Goal: Transaction & Acquisition: Purchase product/service

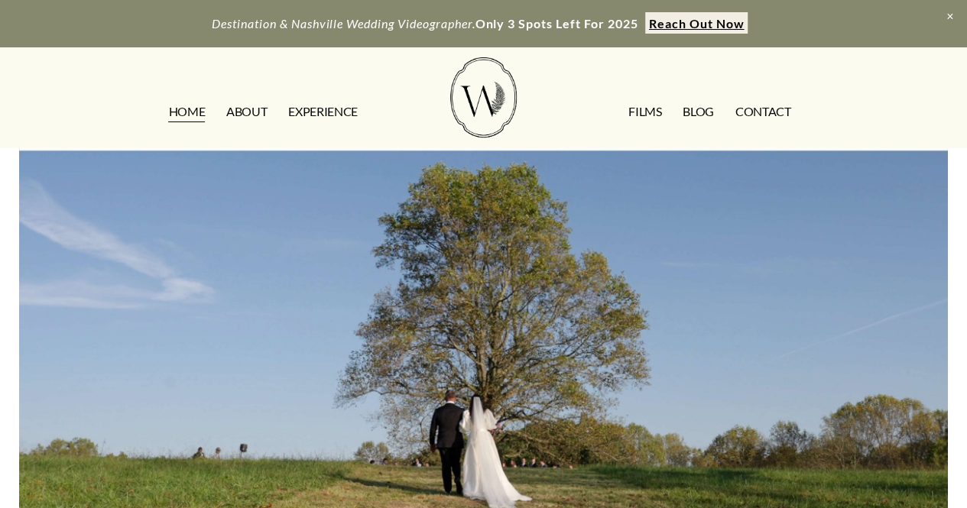
click at [650, 105] on link "FILMS" at bounding box center [644, 111] width 33 height 24
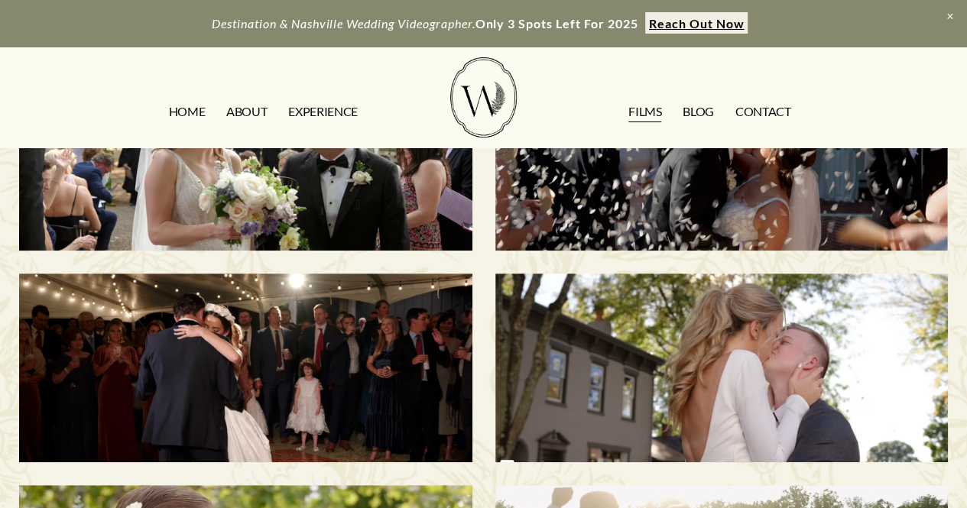
scroll to position [127, 0]
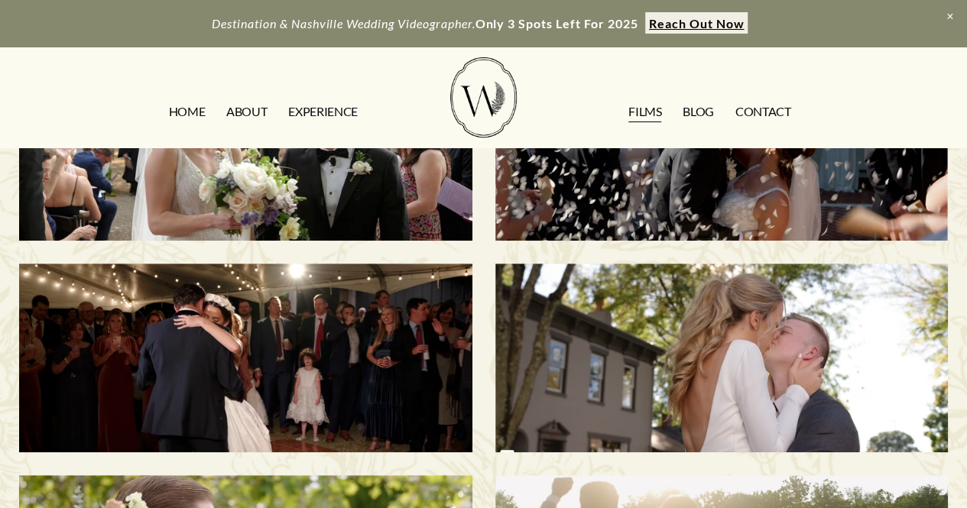
click at [554, 198] on div "Savannah & Tommy | Nashville, TN" at bounding box center [721, 147] width 452 height 189
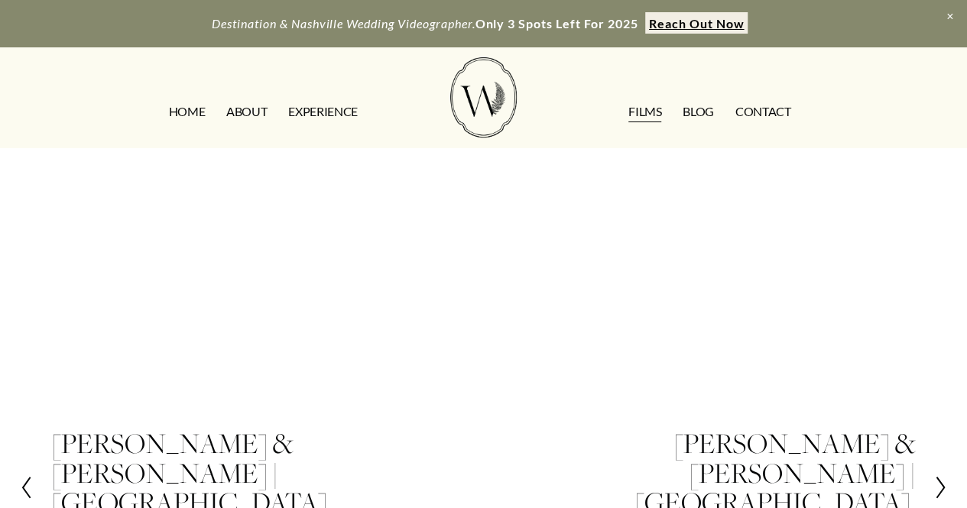
scroll to position [422, 0]
click at [133, 428] on h2 "[PERSON_NAME] & [PERSON_NAME] | [GEOGRAPHIC_DATA], [GEOGRAPHIC_DATA]" at bounding box center [267, 487] width 431 height 118
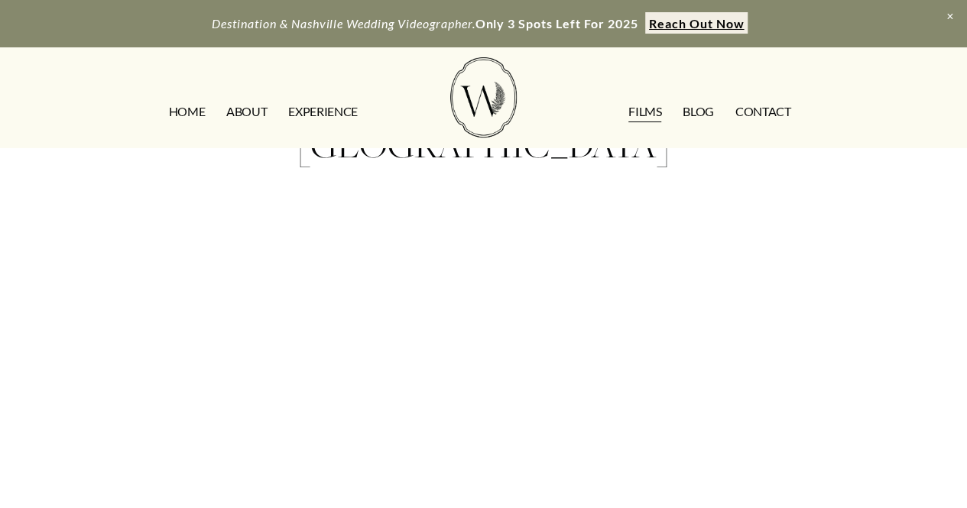
scroll to position [162, 0]
click at [249, 108] on link "ABOUT" at bounding box center [246, 111] width 41 height 24
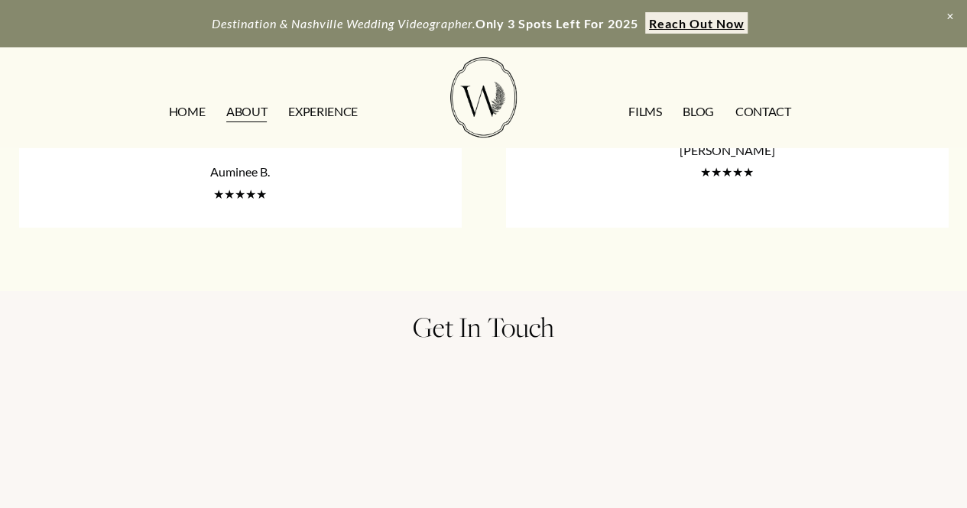
scroll to position [2665, 0]
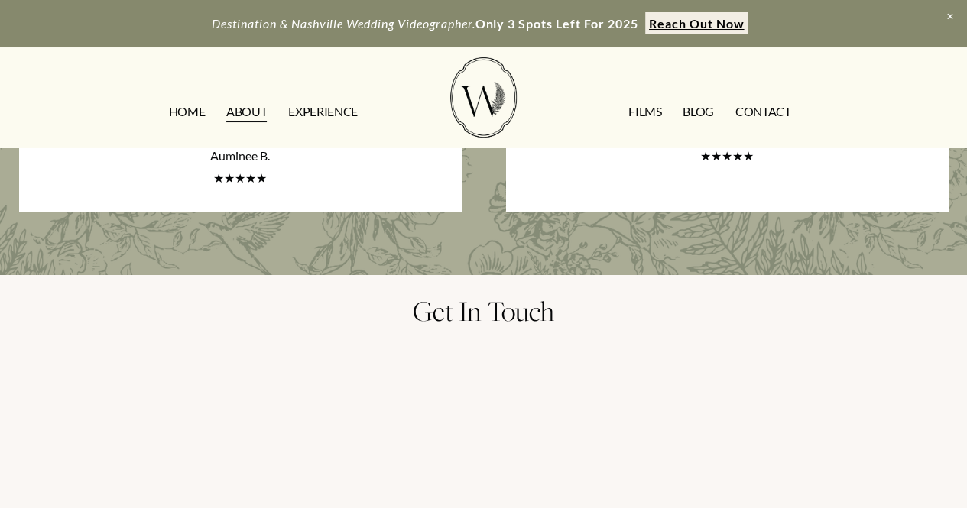
click at [645, 114] on link "FILMS" at bounding box center [644, 111] width 33 height 24
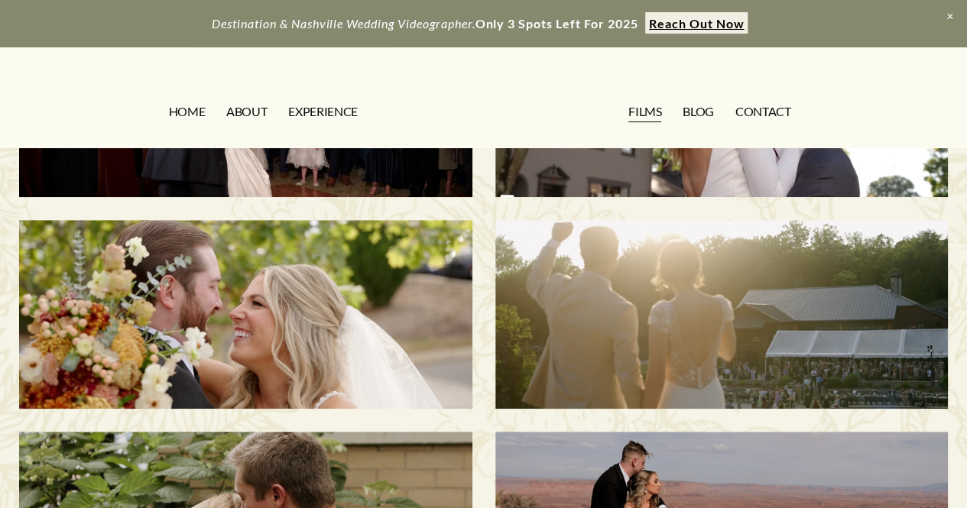
scroll to position [381, 0]
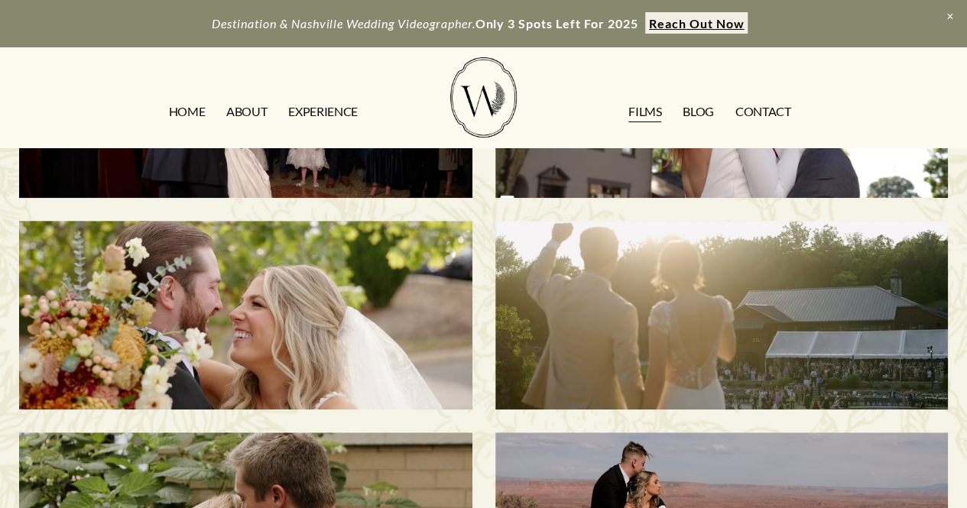
click at [289, 274] on div "[PERSON_NAME] & [PERSON_NAME] | [GEOGRAPHIC_DATA], [GEOGRAPHIC_DATA]" at bounding box center [245, 315] width 452 height 189
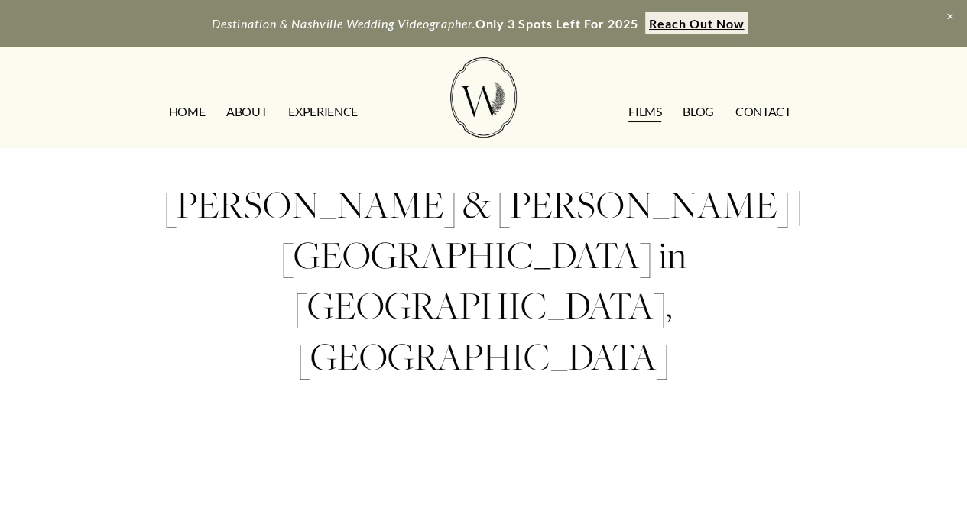
scroll to position [315, 0]
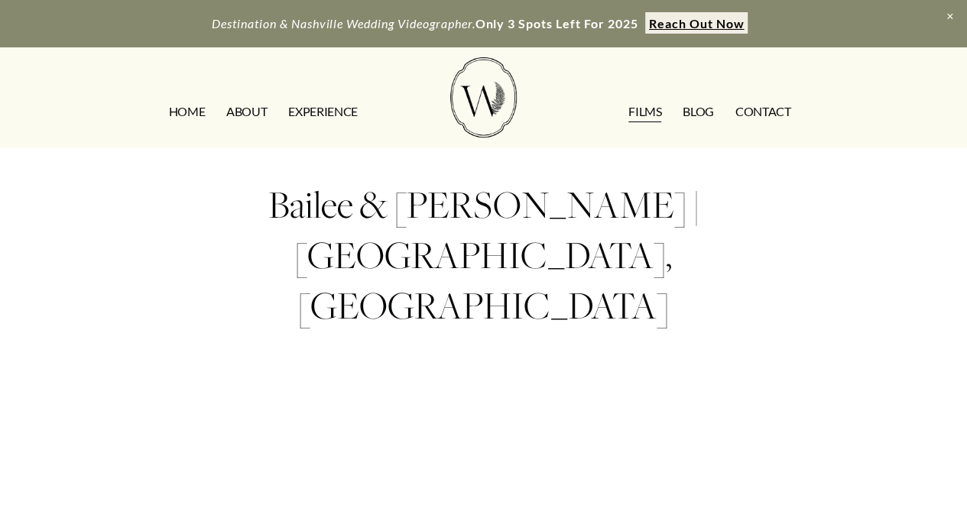
click at [654, 115] on link "FILMS" at bounding box center [644, 111] width 33 height 24
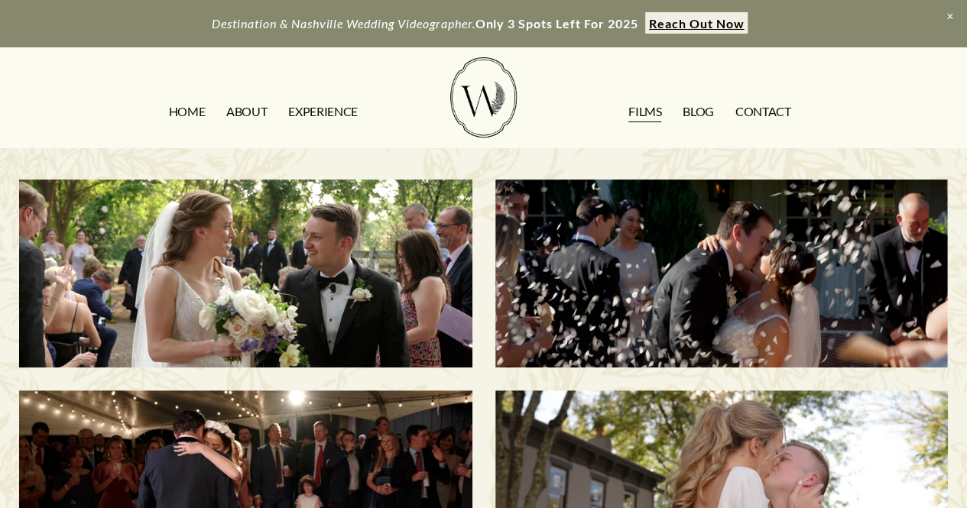
click at [670, 255] on h3 "Savannah & [PERSON_NAME] | [GEOGRAPHIC_DATA], [GEOGRAPHIC_DATA]" at bounding box center [721, 274] width 389 height 125
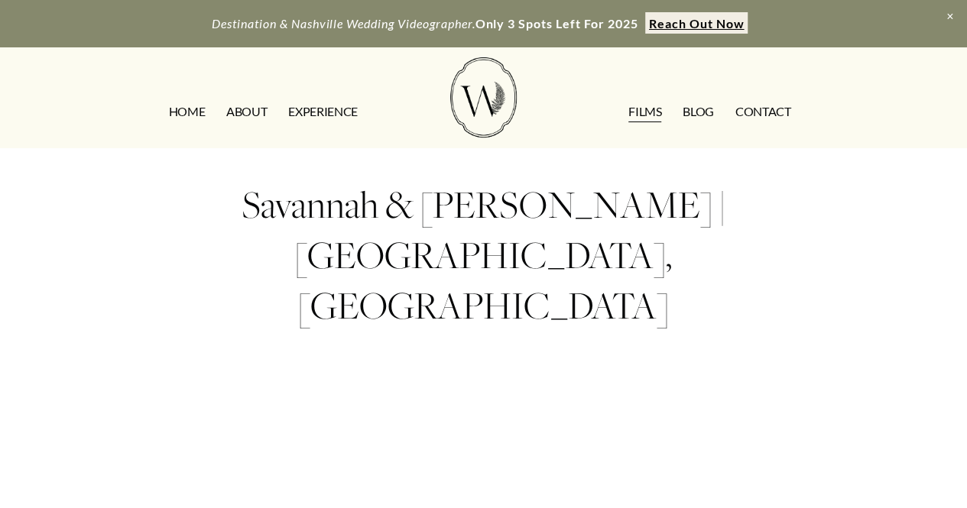
click at [775, 118] on link "CONTACT" at bounding box center [763, 111] width 56 height 24
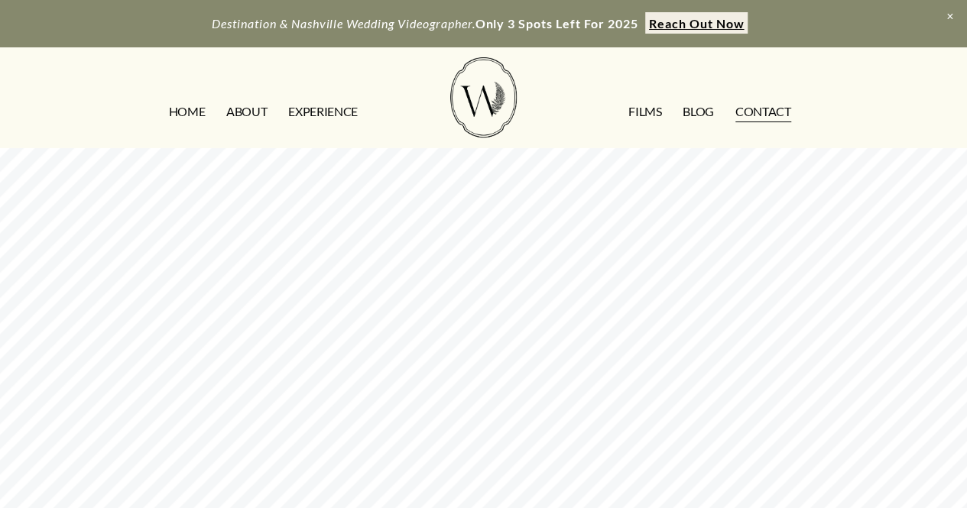
scroll to position [519, 0]
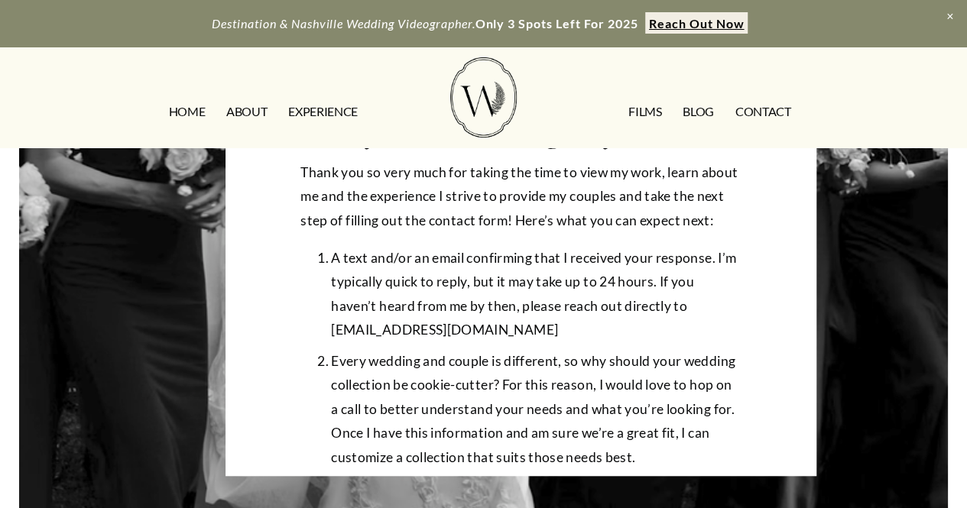
scroll to position [378, 0]
